Goal: Register for event/course

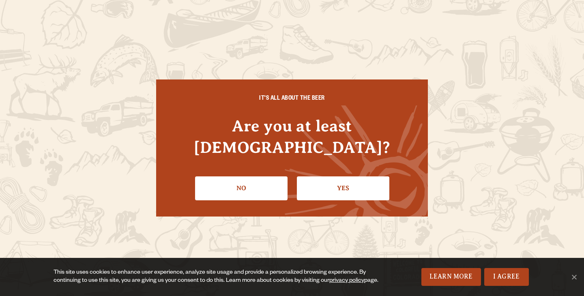
click at [354, 177] on link "Yes" at bounding box center [343, 189] width 93 height 24
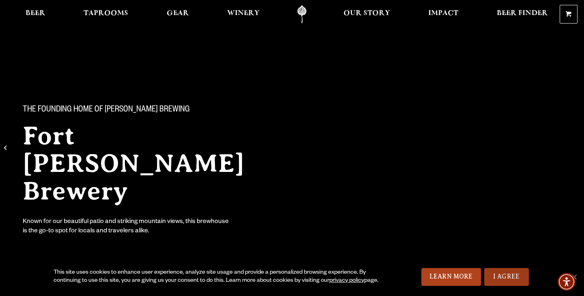
click at [503, 273] on link "I Agree" at bounding box center [507, 277] width 45 height 18
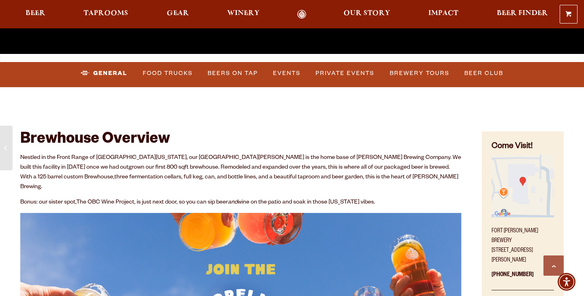
scroll to position [277, 0]
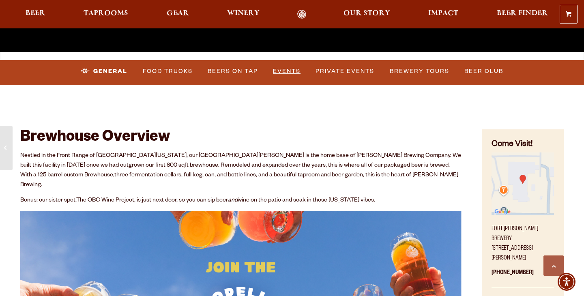
click at [287, 71] on link "Events" at bounding box center [287, 71] width 34 height 19
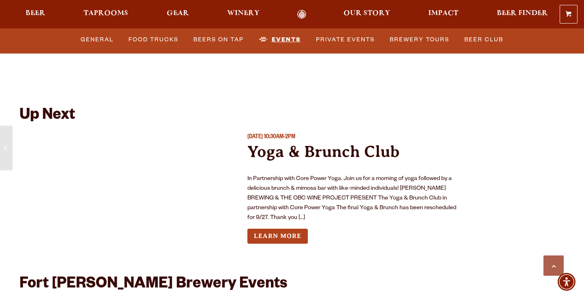
scroll to position [2949, 0]
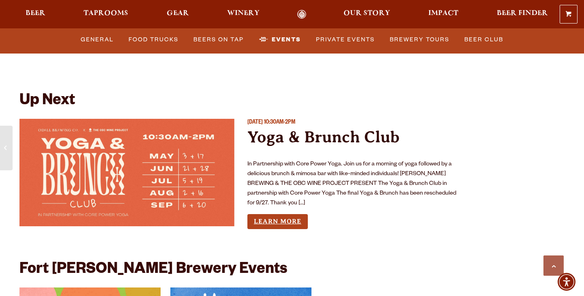
click at [289, 214] on link "Learn More" at bounding box center [278, 221] width 60 height 15
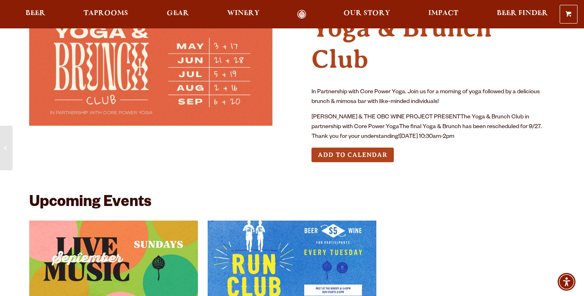
scroll to position [56, 0]
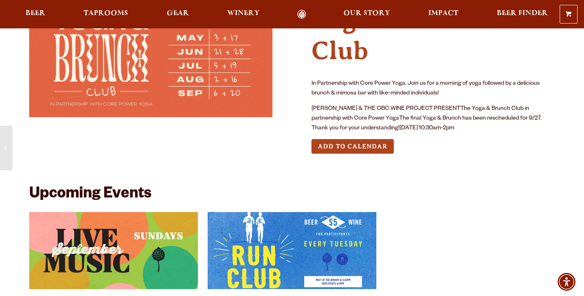
click at [196, 79] on img at bounding box center [151, 57] width 244 height 122
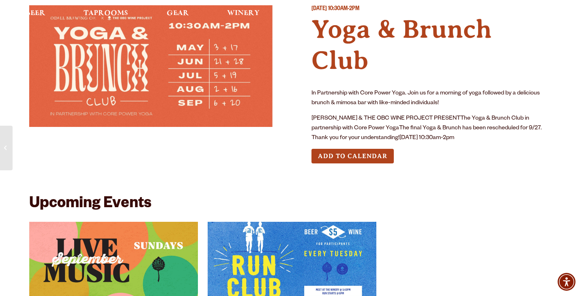
scroll to position [0, 0]
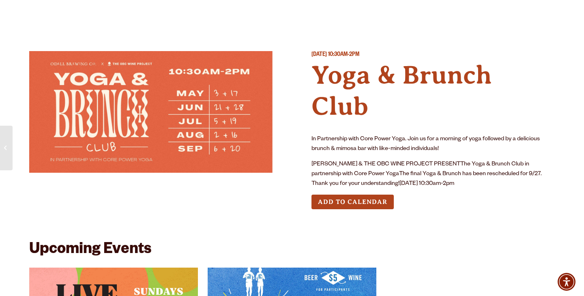
click at [108, 104] on img at bounding box center [151, 112] width 244 height 122
click at [358, 79] on h4 "Yoga & Brunch Club" at bounding box center [434, 91] width 244 height 63
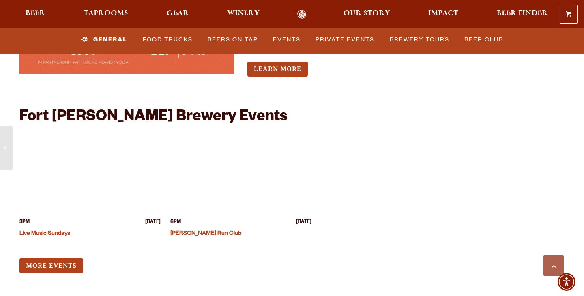
scroll to position [3121, 0]
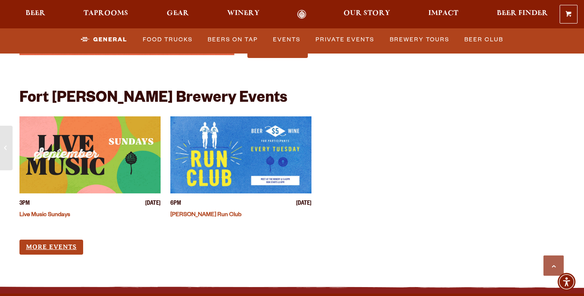
click at [61, 240] on link "More Events" at bounding box center [51, 247] width 64 height 15
